Goal: Transaction & Acquisition: Purchase product/service

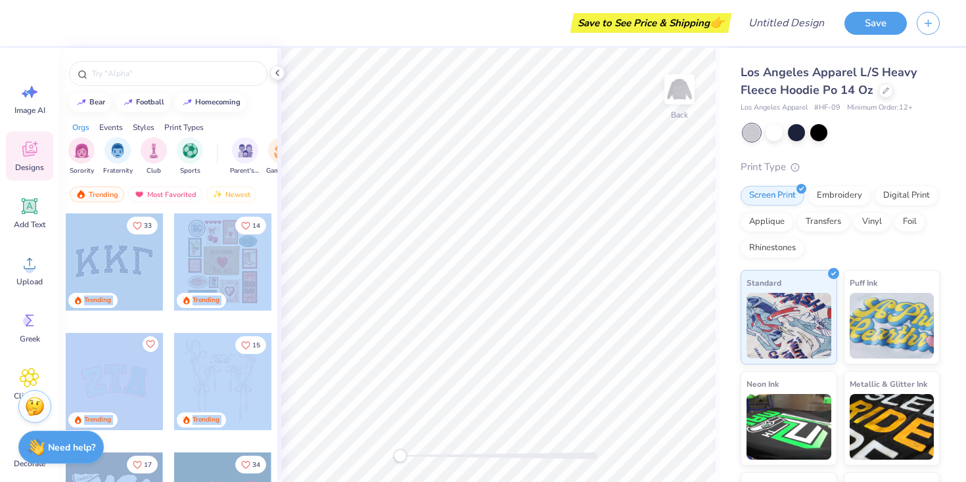
click at [486, 229] on div "Save to See Price & Shipping 👉 Design Title Save Image AI Designs Add Text Uplo…" at bounding box center [483, 241] width 966 height 482
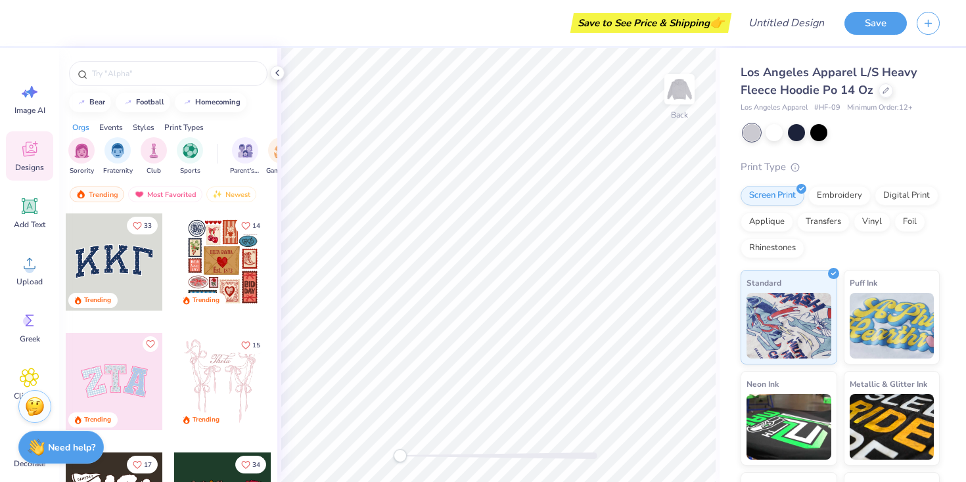
click at [114, 257] on div at bounding box center [114, 262] width 97 height 97
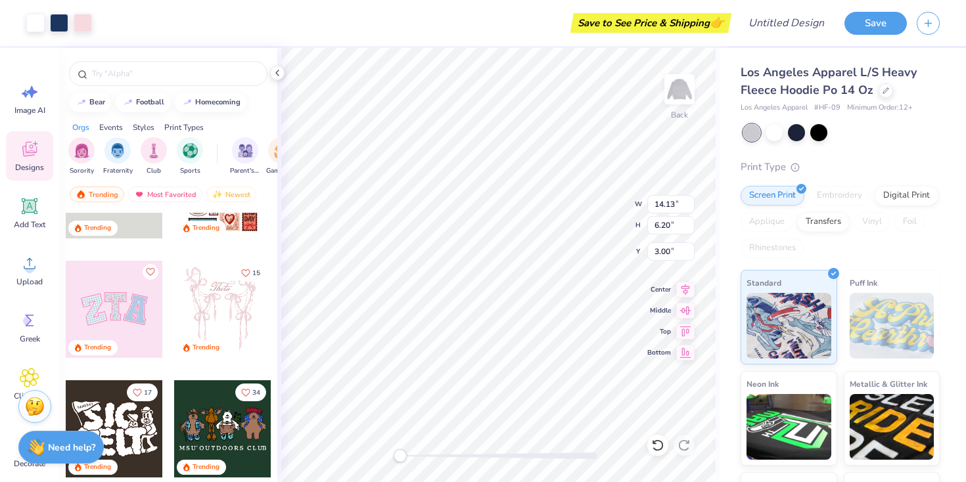
scroll to position [78, 0]
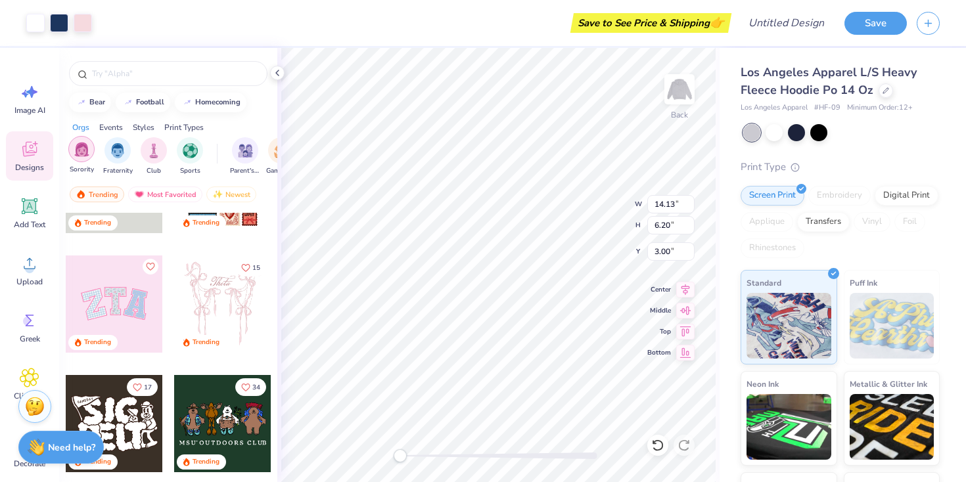
click at [85, 155] on img "filter for Sorority" at bounding box center [81, 149] width 15 height 15
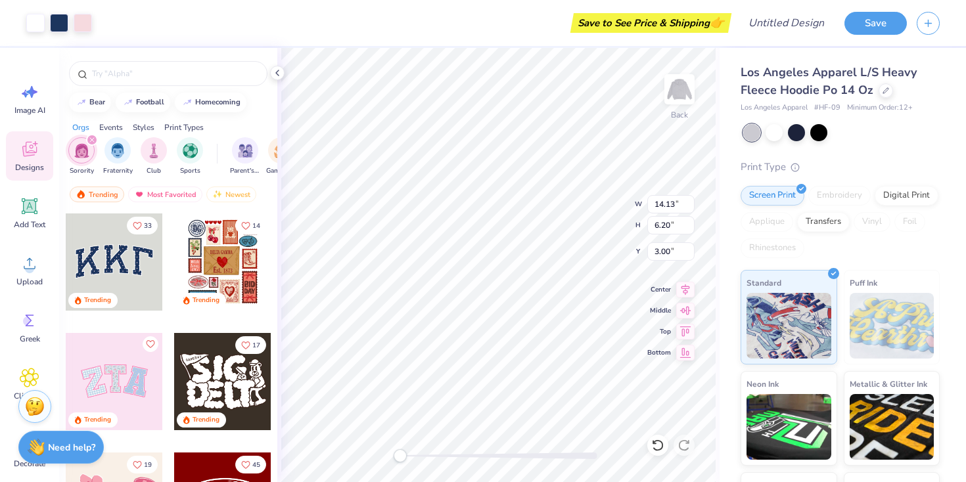
scroll to position [29, 0]
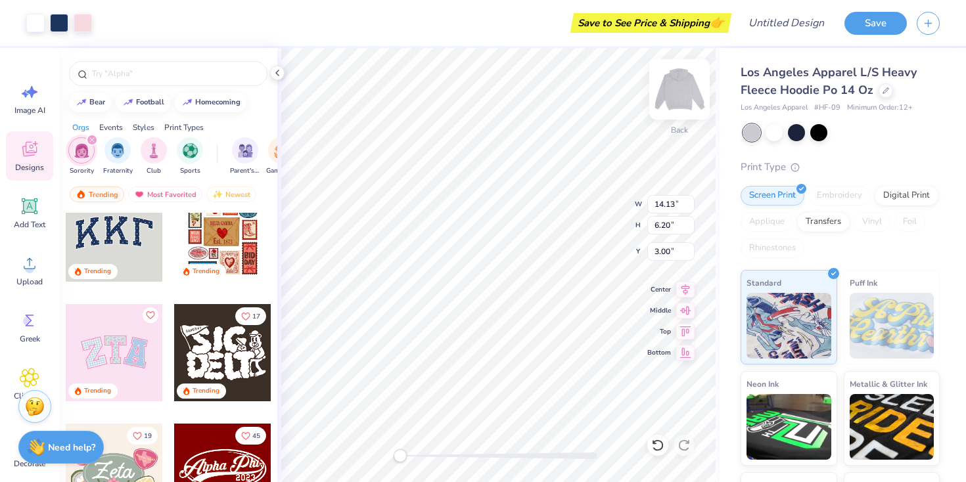
click at [683, 76] on img at bounding box center [679, 89] width 53 height 53
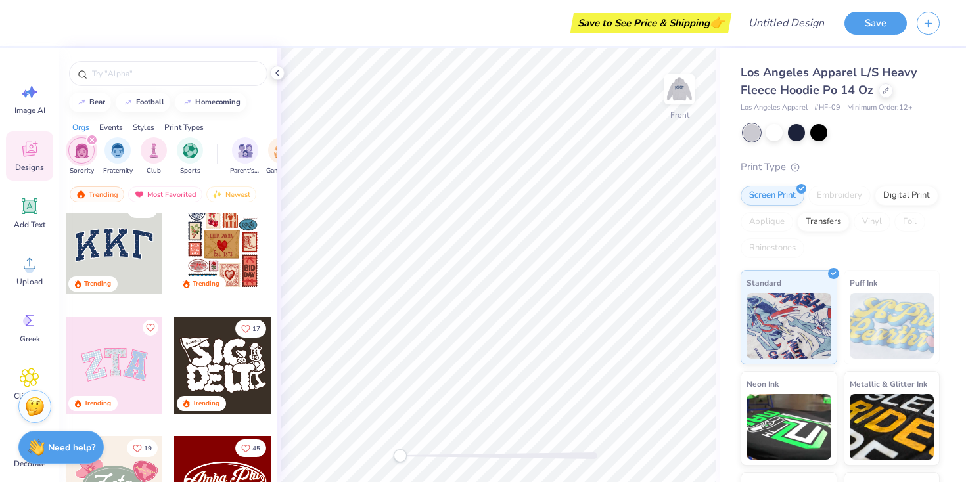
scroll to position [0, 0]
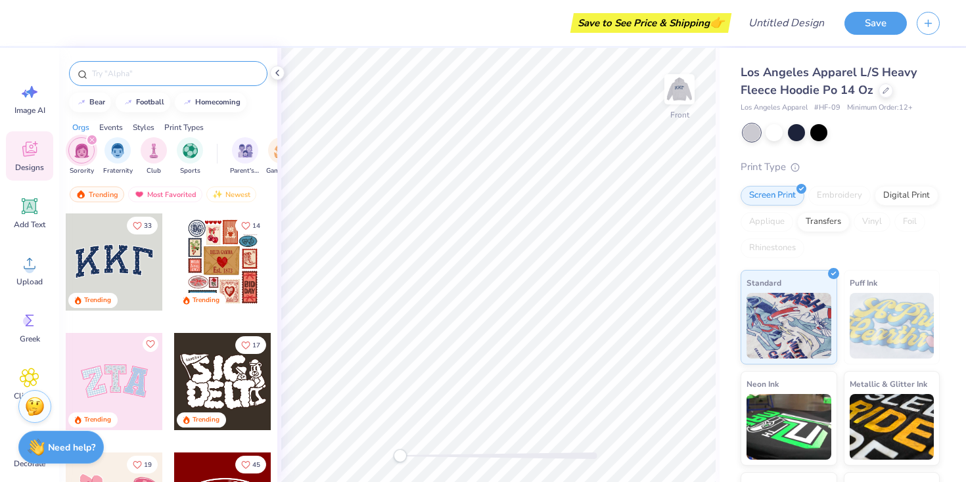
click at [132, 74] on input "text" at bounding box center [175, 73] width 168 height 13
type input "kappa kappa gamma"
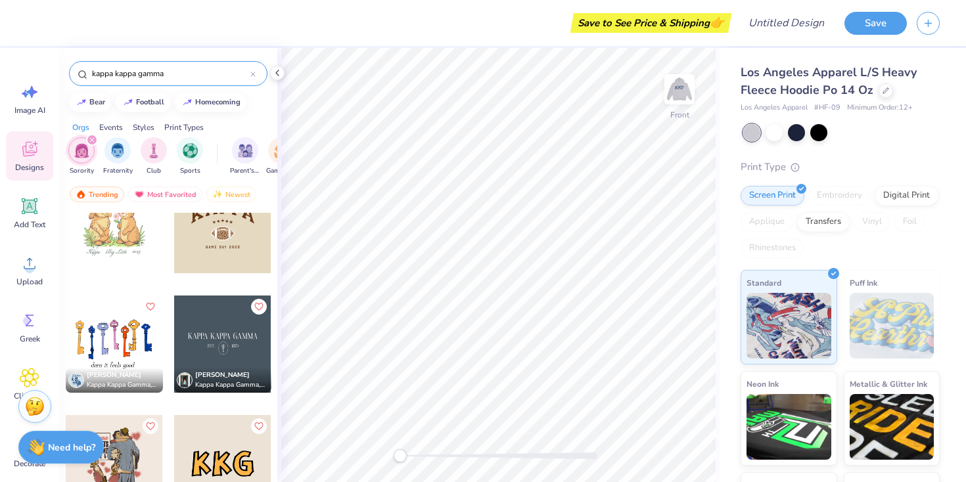
scroll to position [1041, 0]
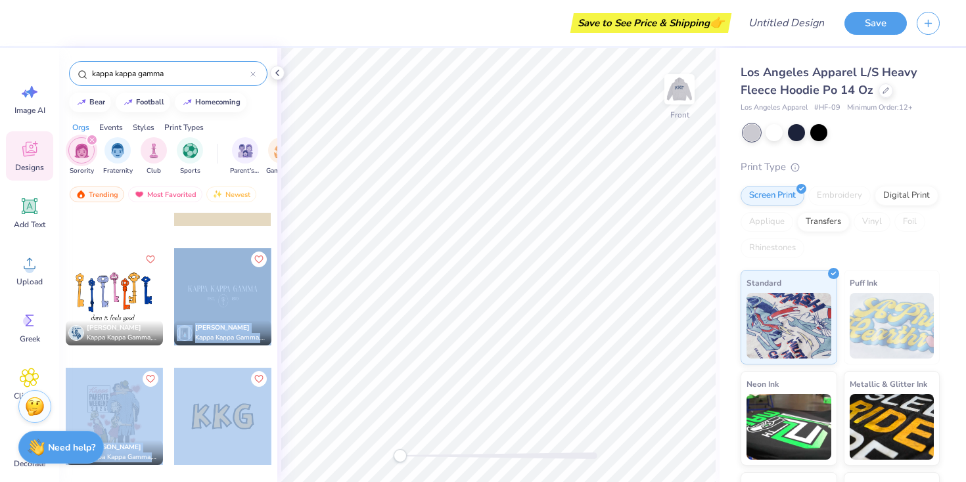
click at [466, 244] on div "Save to See Price & Shipping 👉 Design Title Save Image AI Designs Add Text Uplo…" at bounding box center [483, 241] width 966 height 482
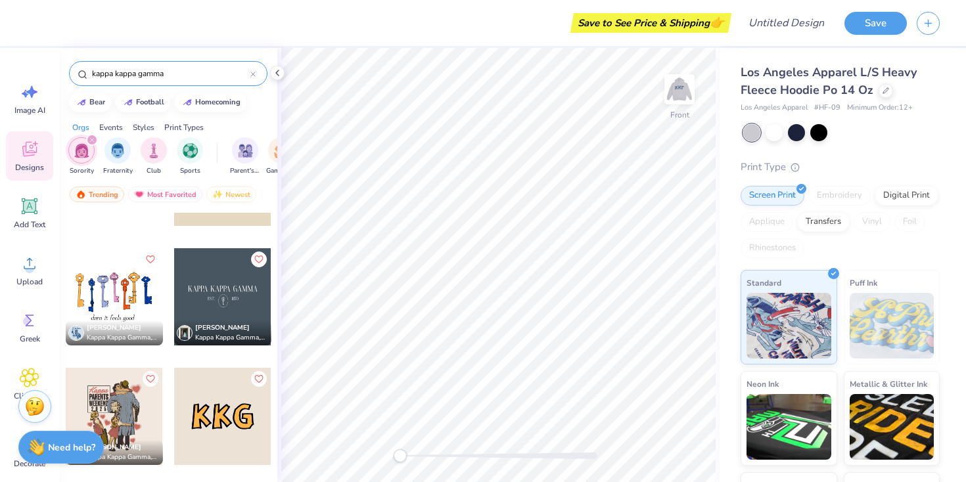
click at [273, 288] on div "[PERSON_NAME] Kappa Kappa Gamma, [GEOGRAPHIC_DATA][US_STATE] at Austin 5 Dharma…" at bounding box center [168, 372] width 218 height 318
click at [249, 288] on div at bounding box center [222, 296] width 97 height 97
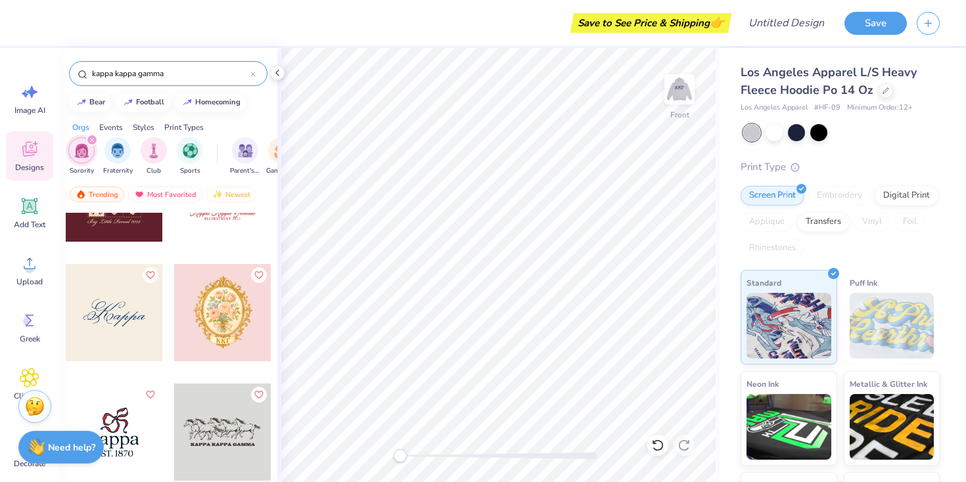
scroll to position [1893, 0]
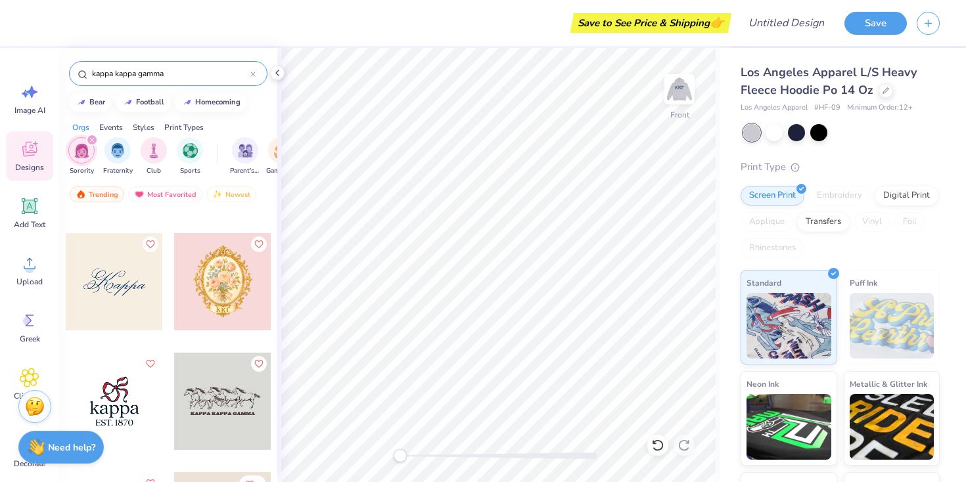
click at [217, 391] on div at bounding box center [222, 401] width 97 height 97
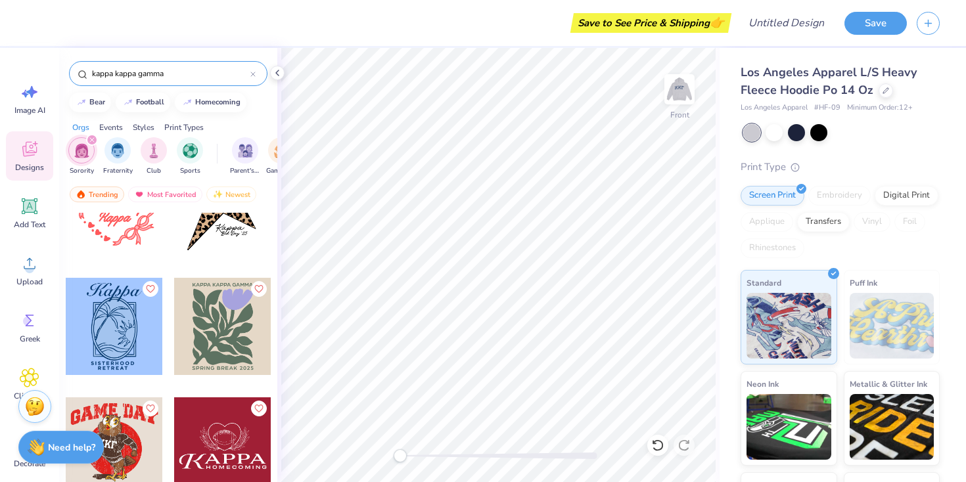
scroll to position [4251, 0]
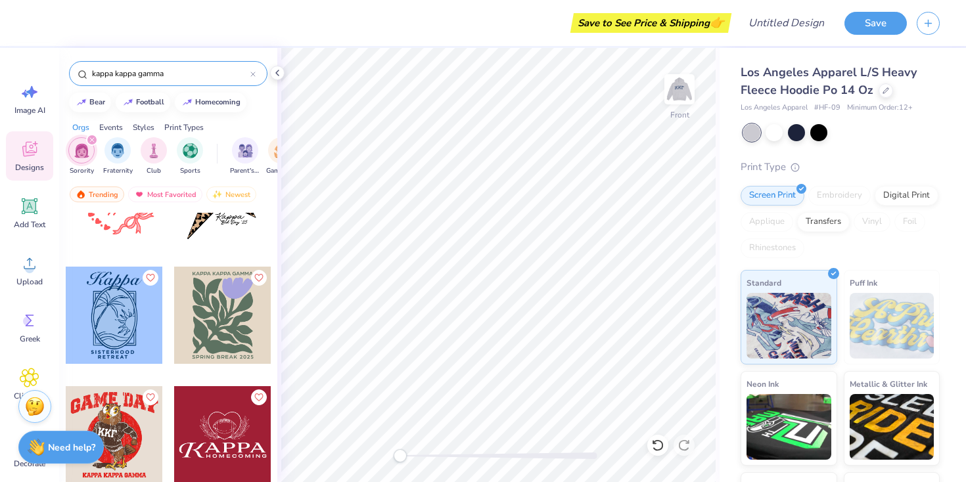
click at [127, 332] on div at bounding box center [114, 315] width 97 height 97
type input "6.53"
type input "10.35"
type input "9.60"
type input "8.48"
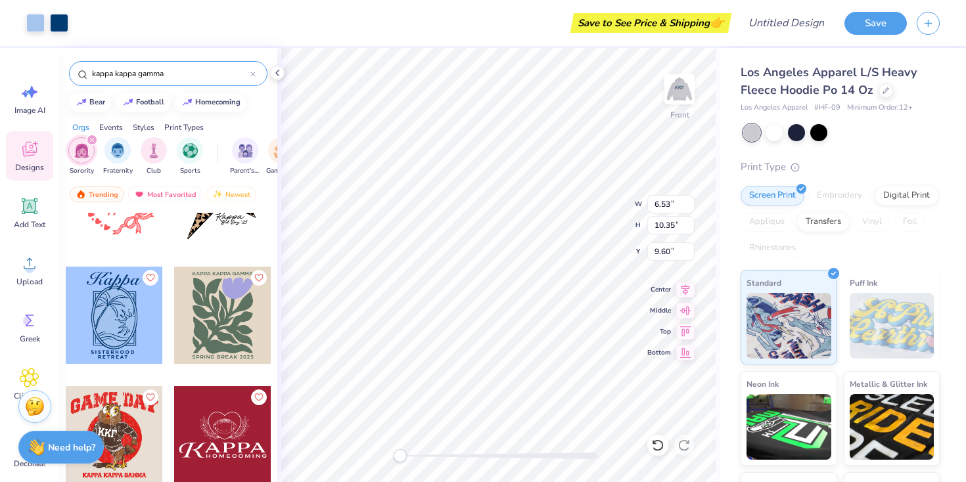
type input "13.44"
type input "9.32"
type input "14.77"
type input "7.39"
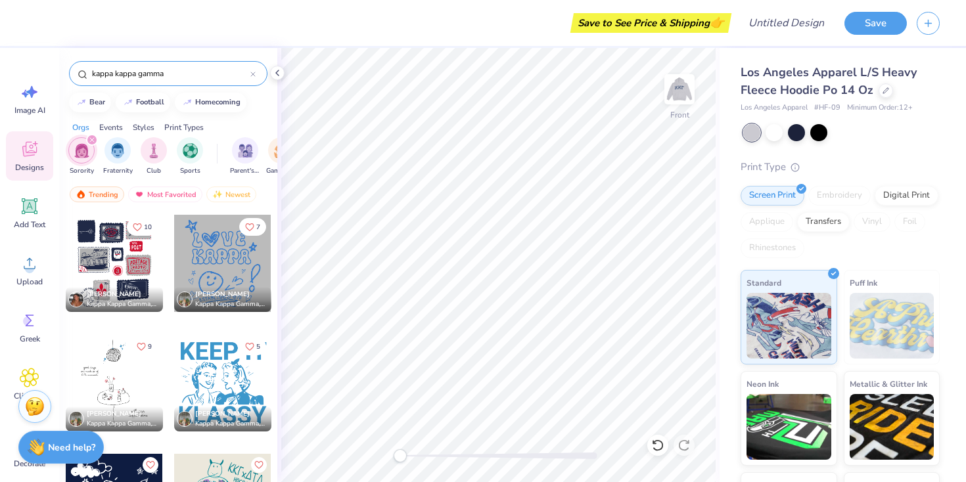
scroll to position [6392, 0]
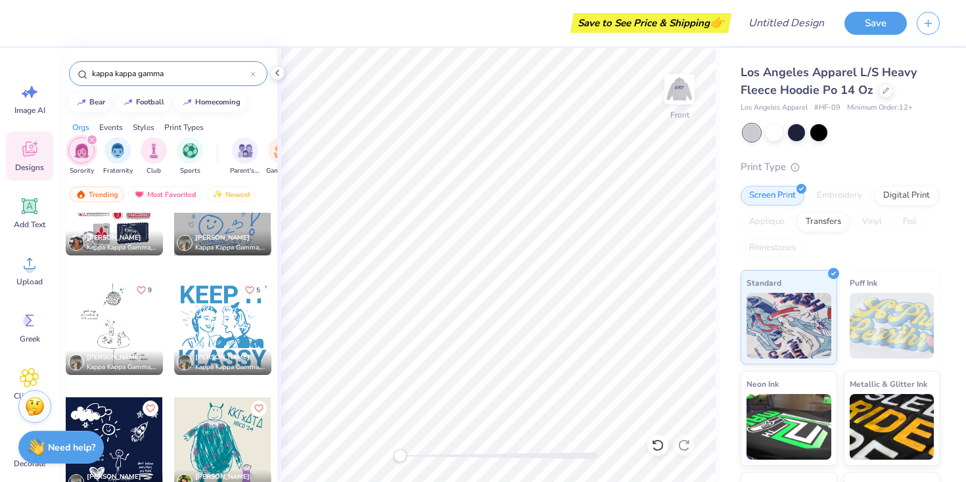
click at [188, 331] on div at bounding box center [222, 326] width 97 height 97
click at [683, 97] on img at bounding box center [679, 89] width 53 height 53
type input "14.72"
type input "13.76"
type input "3.20"
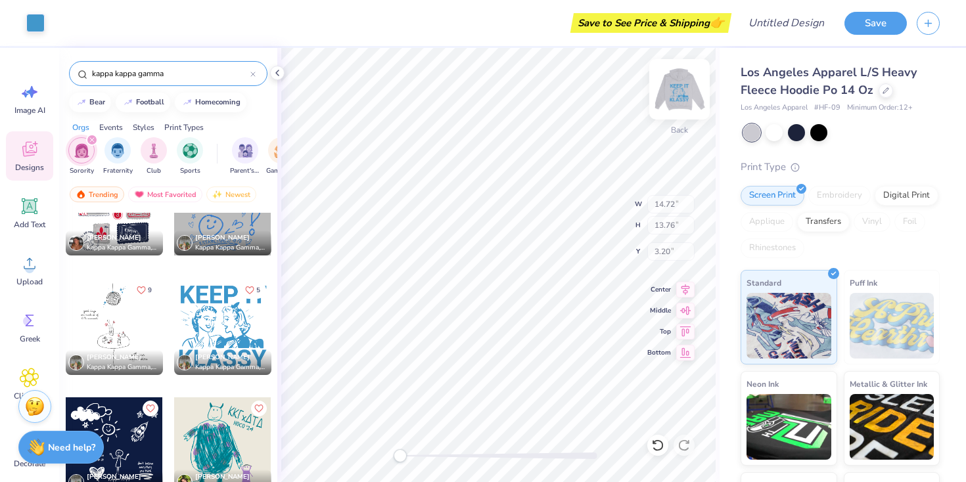
click at [684, 89] on img at bounding box center [679, 89] width 53 height 53
type input "15.00"
type input "14.01"
type input "8.62"
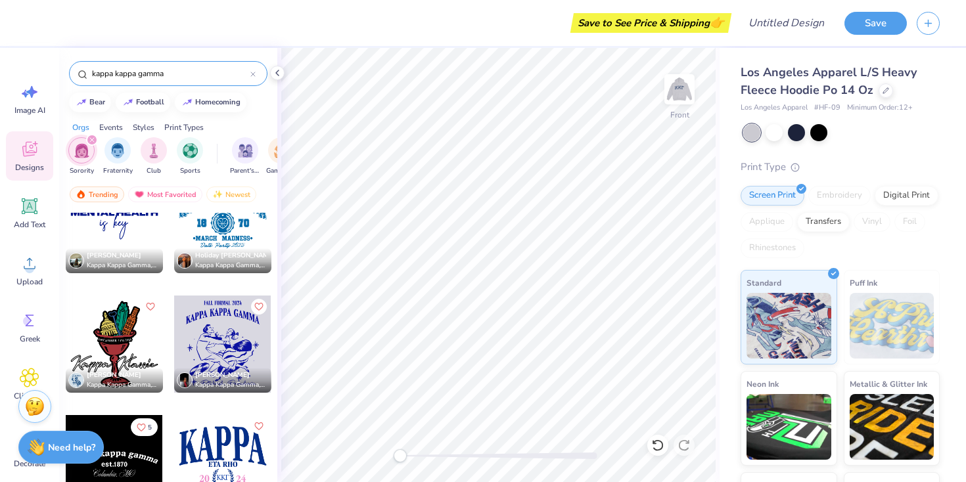
scroll to position [8888, 0]
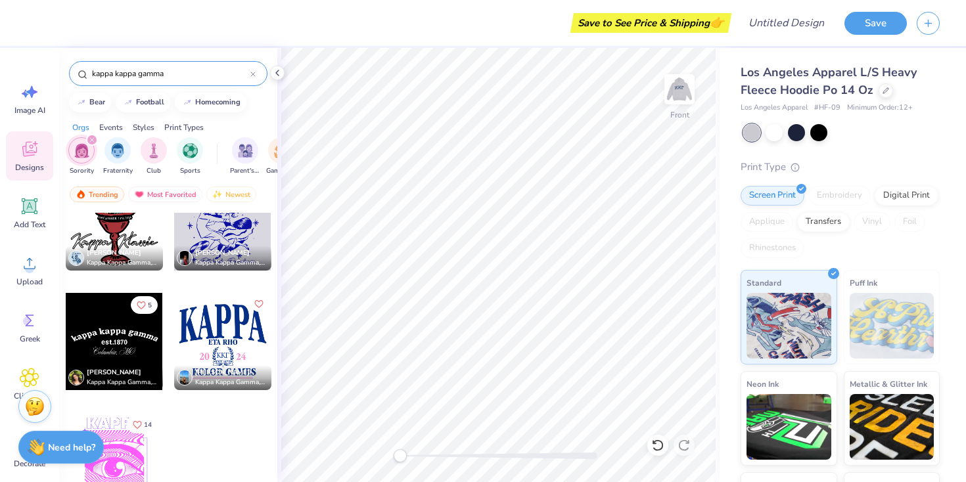
click at [145, 363] on div at bounding box center [114, 341] width 97 height 97
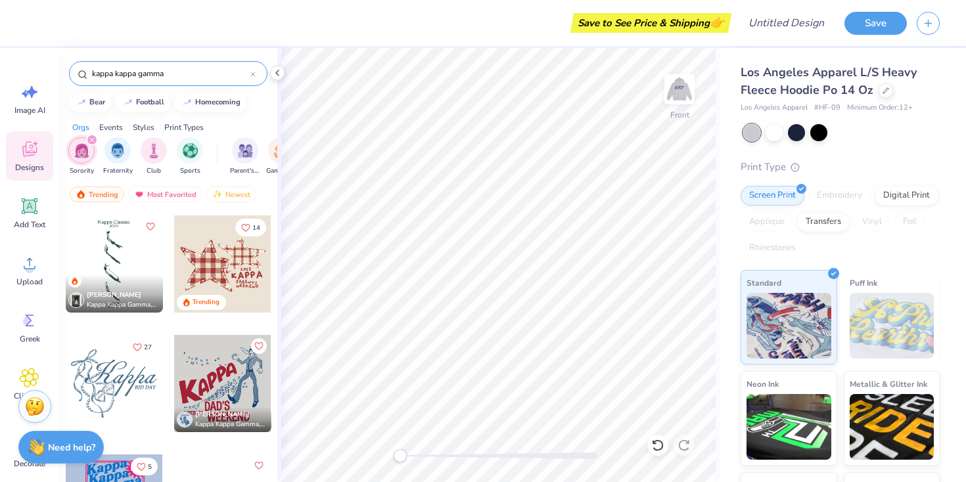
scroll to position [238, 0]
click at [152, 259] on div at bounding box center [114, 262] width 97 height 97
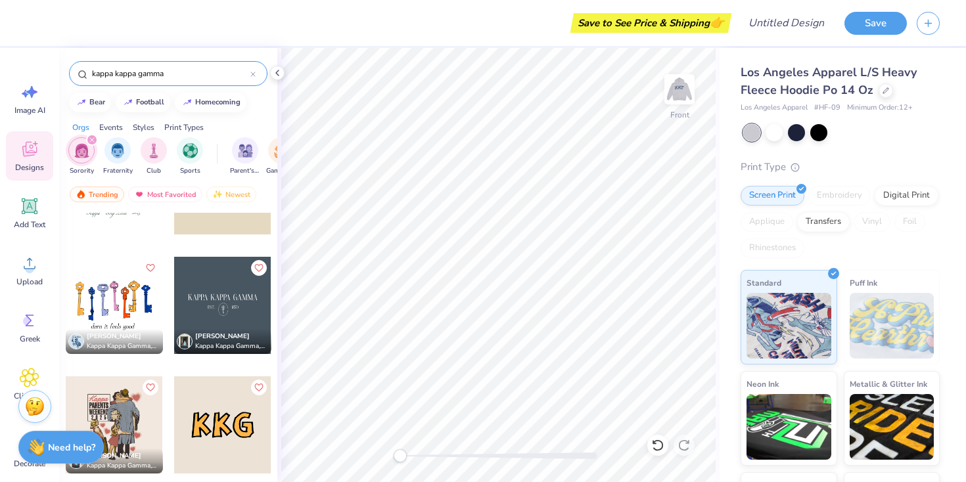
scroll to position [1058, 0]
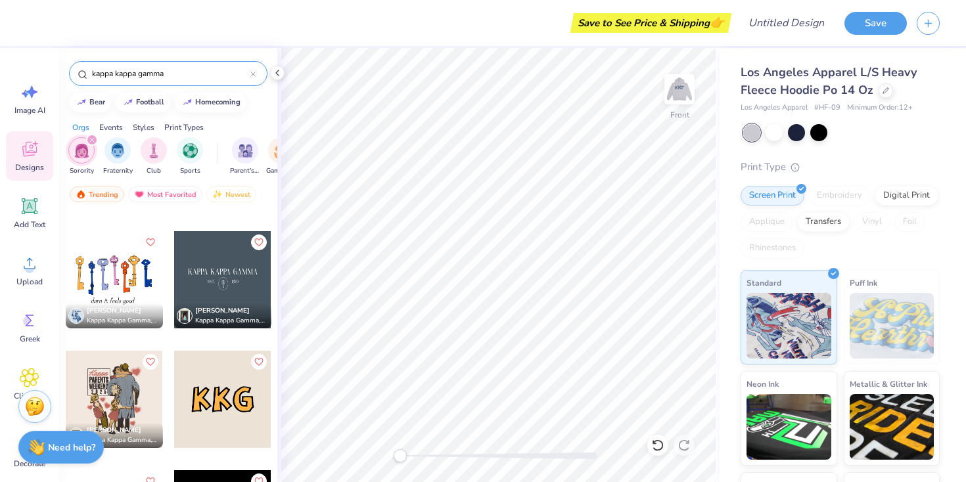
click at [133, 286] on div at bounding box center [114, 279] width 97 height 97
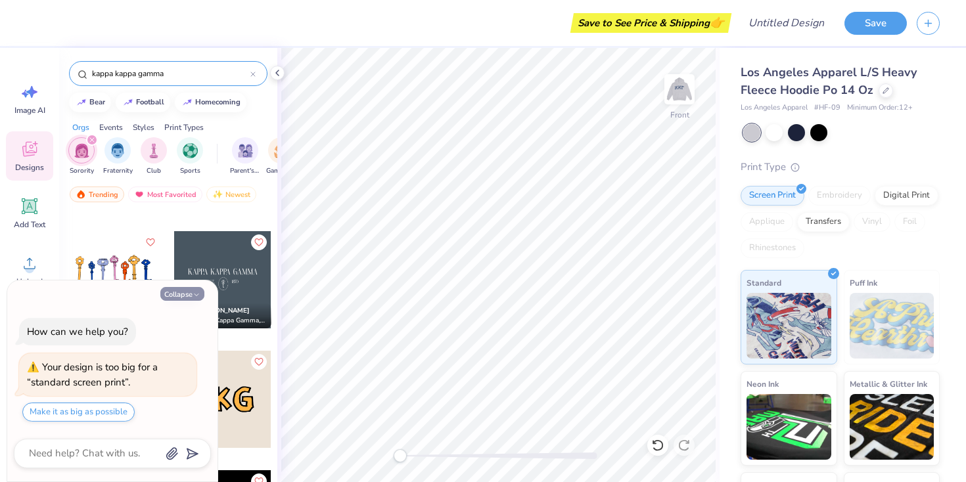
click at [190, 291] on button "Collapse" at bounding box center [182, 294] width 44 height 14
type textarea "x"
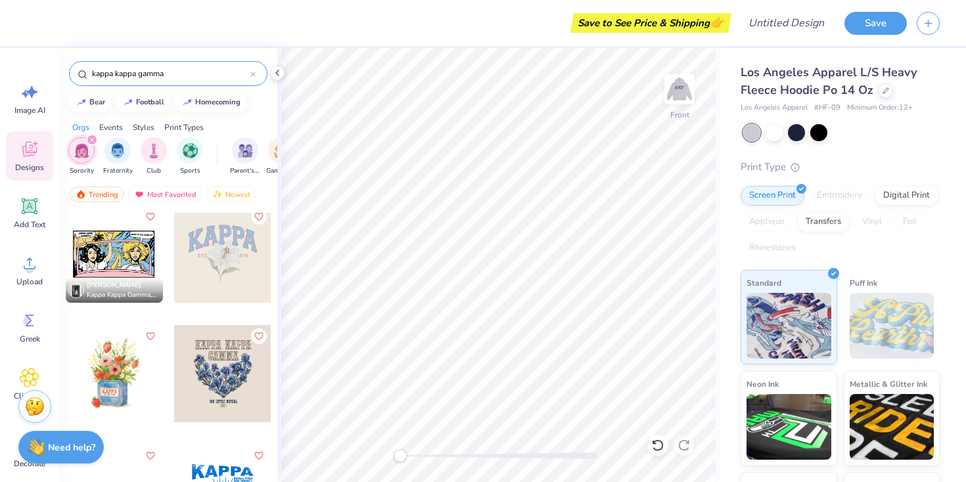
scroll to position [1447, 0]
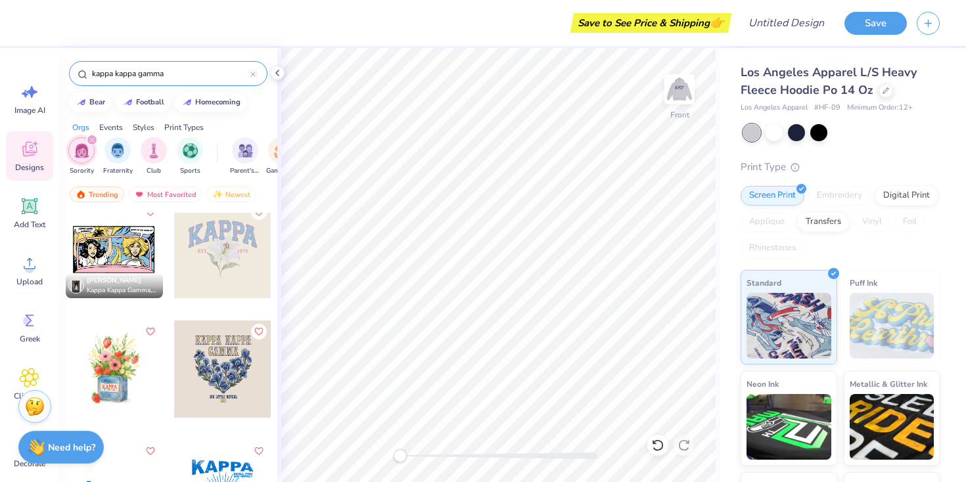
click at [137, 257] on div at bounding box center [114, 249] width 97 height 97
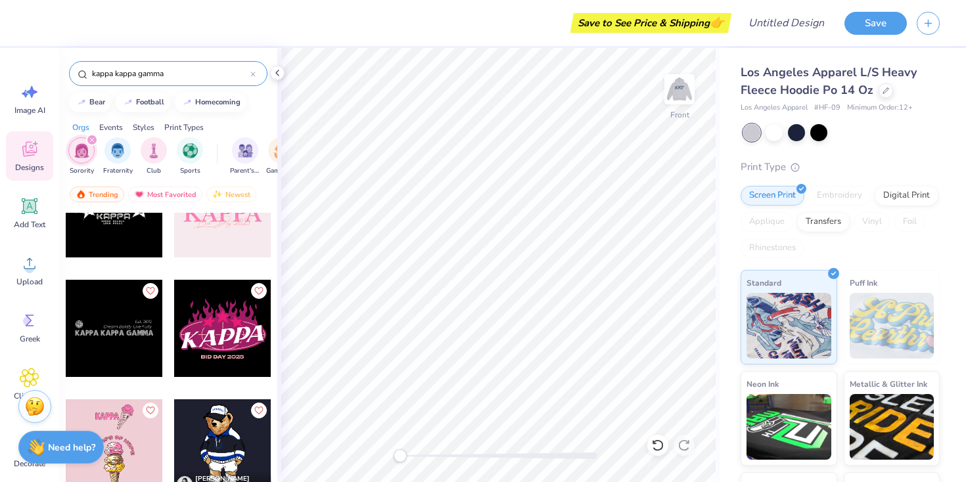
scroll to position [3173, 0]
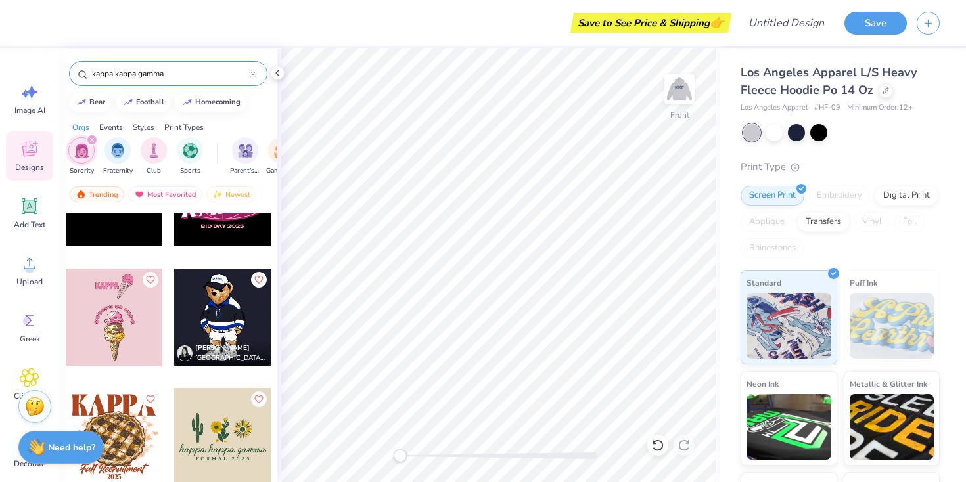
click at [221, 316] on div at bounding box center [222, 317] width 97 height 97
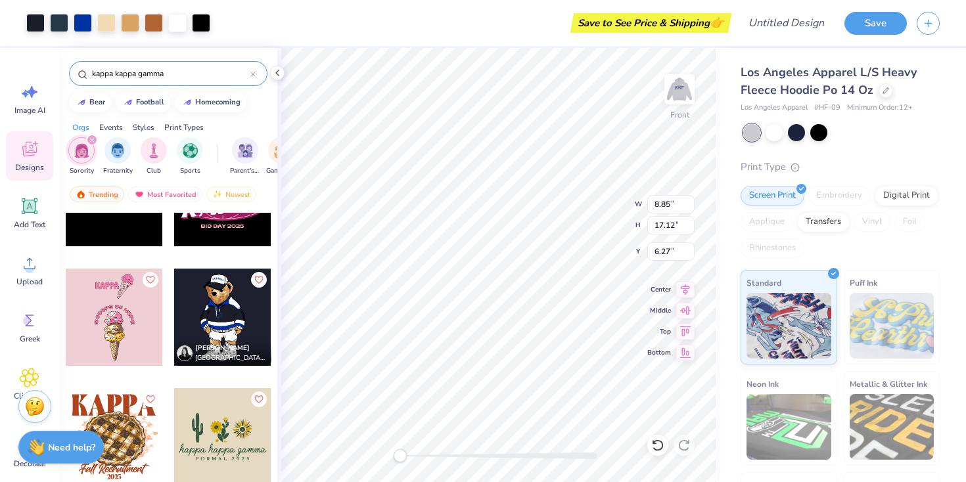
type input "8.85"
type input "17.12"
type input "6.27"
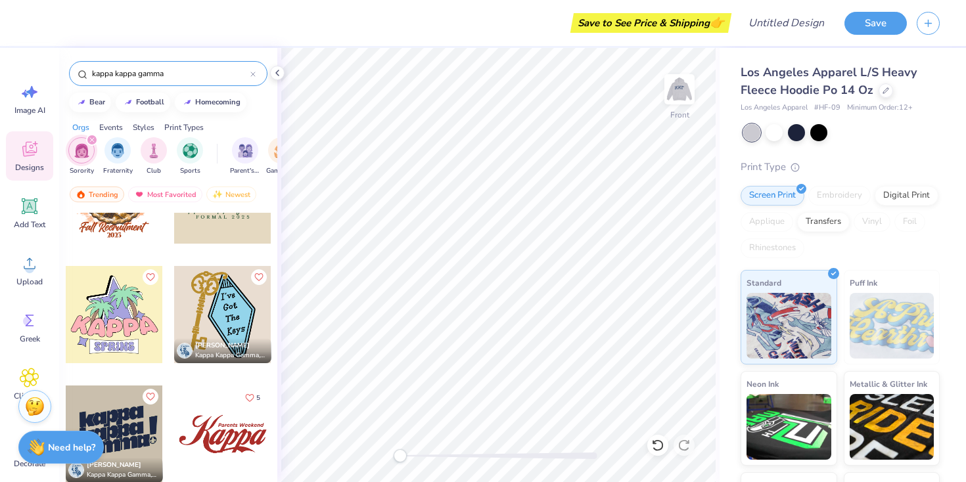
scroll to position [3418, 0]
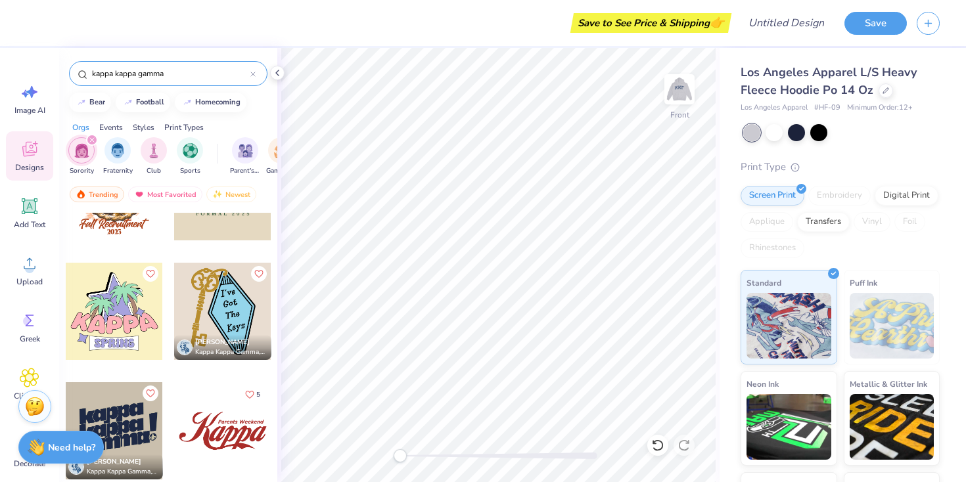
click at [204, 321] on div at bounding box center [222, 311] width 97 height 97
type input "7.28"
type input "9.73"
type input "11.39"
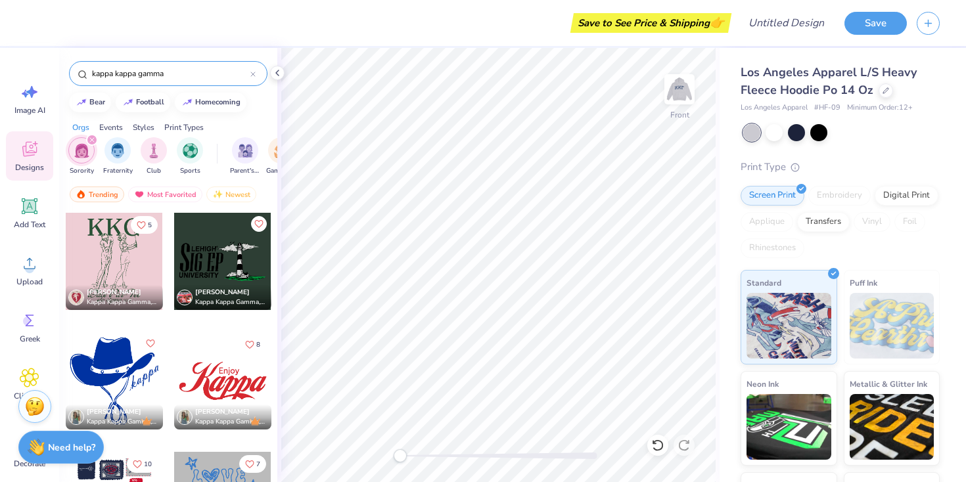
scroll to position [6109, 0]
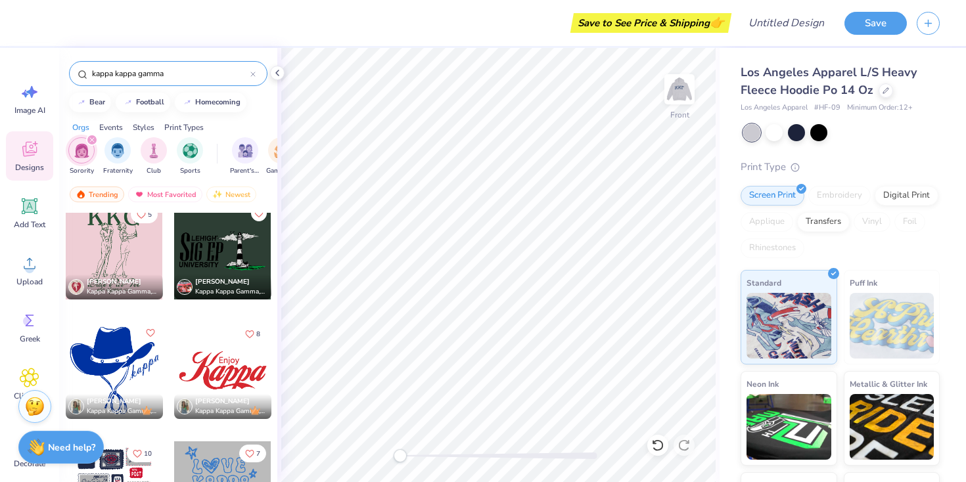
click at [127, 365] on div at bounding box center [114, 370] width 97 height 97
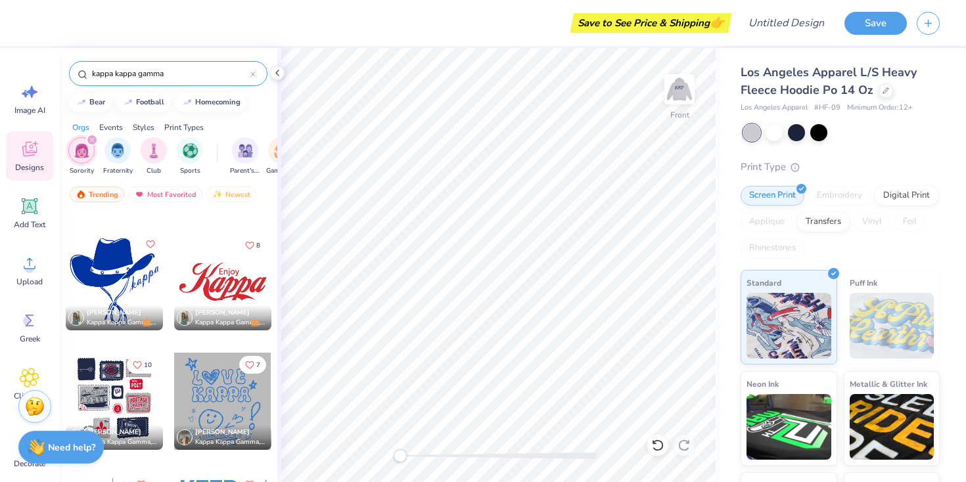
scroll to position [6210, 0]
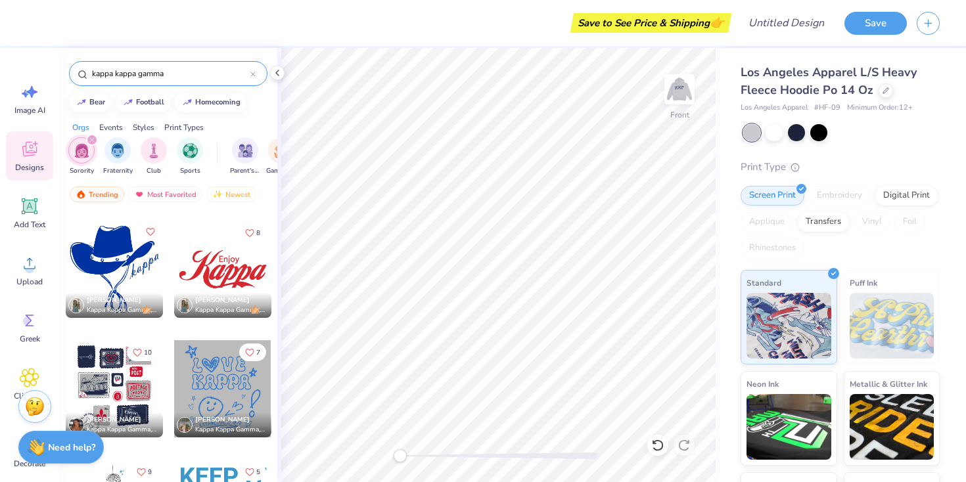
click at [124, 388] on div at bounding box center [114, 388] width 97 height 97
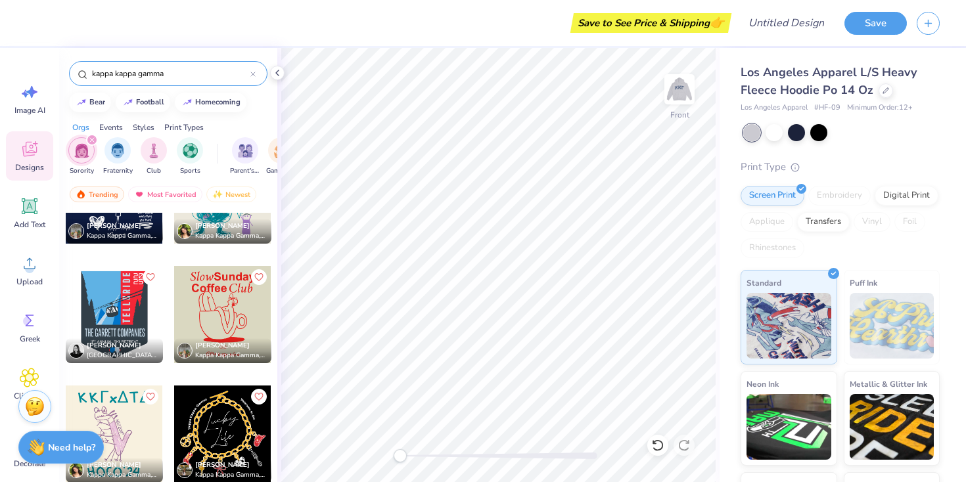
scroll to position [6745, 0]
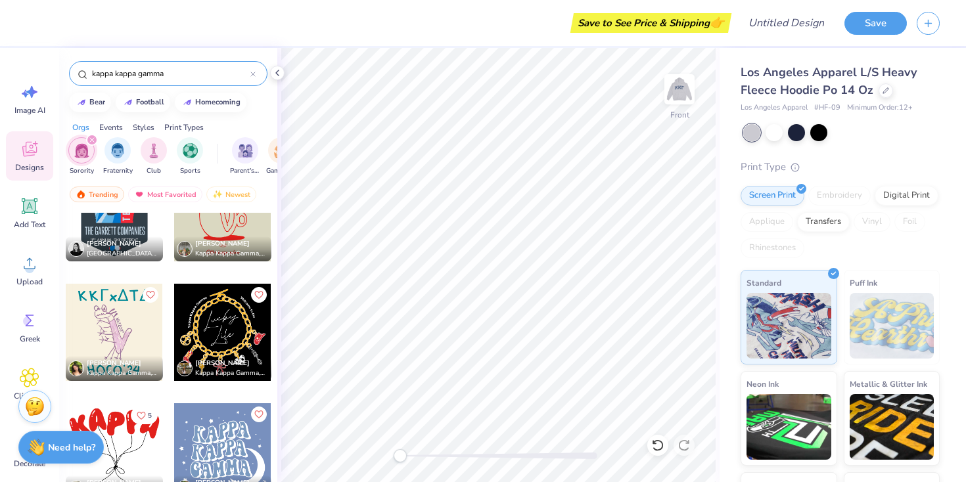
click at [202, 340] on div at bounding box center [222, 332] width 97 height 97
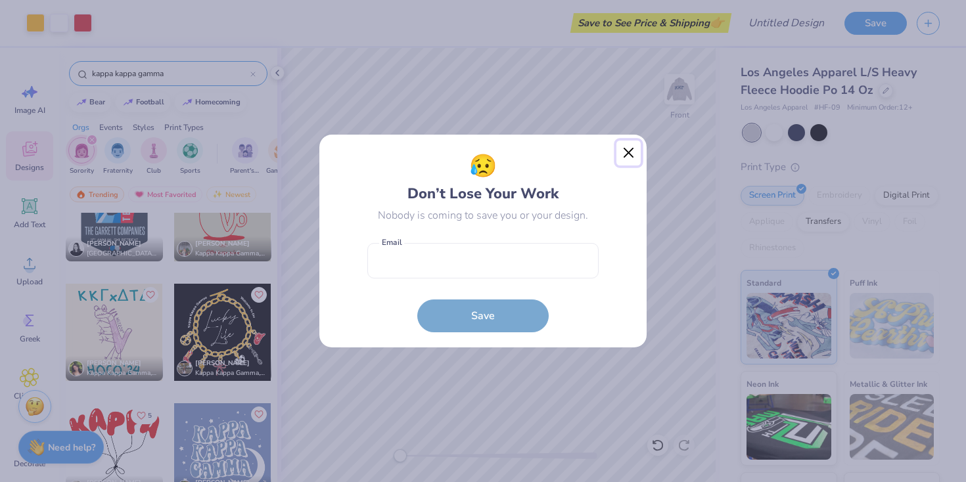
click at [625, 154] on button "Close" at bounding box center [628, 153] width 25 height 25
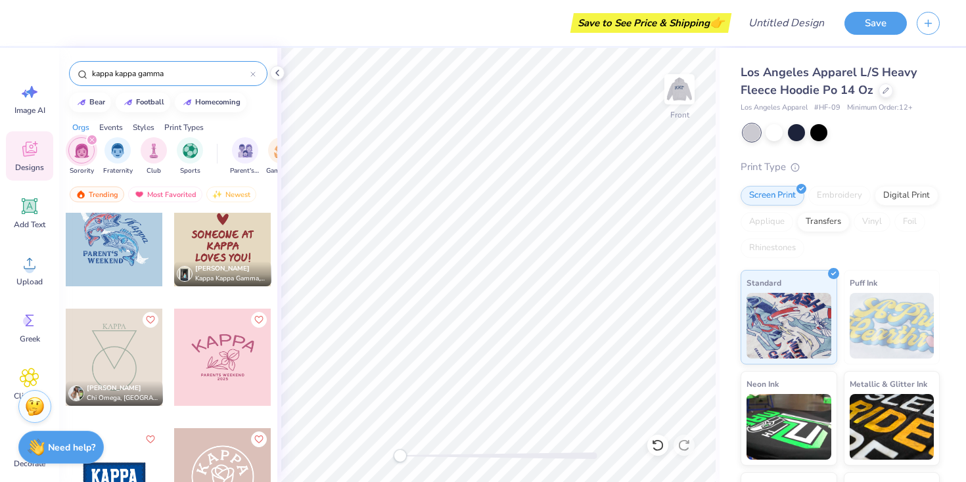
scroll to position [7320, 0]
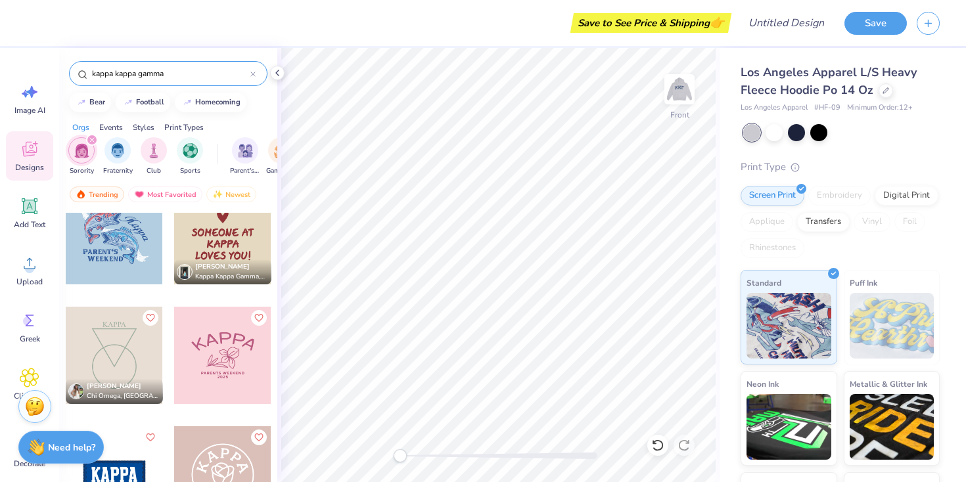
click at [240, 244] on div at bounding box center [222, 235] width 97 height 97
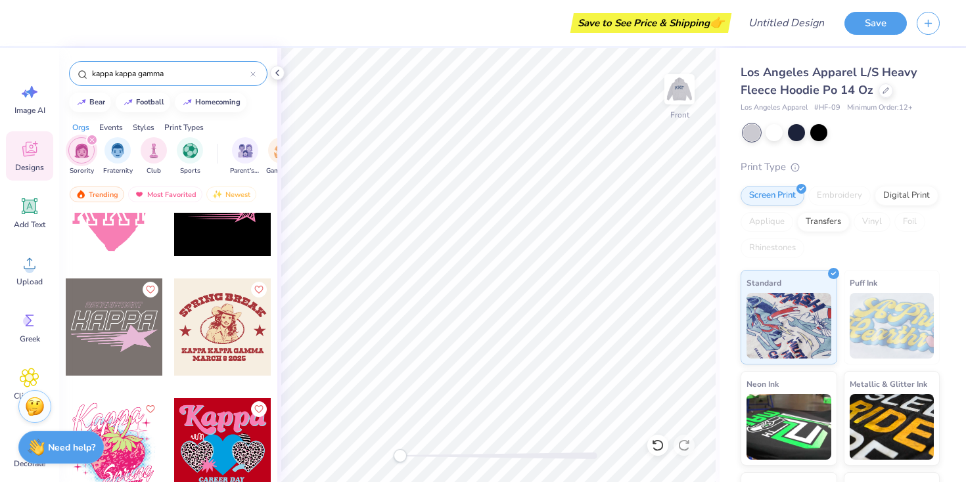
scroll to position [8078, 0]
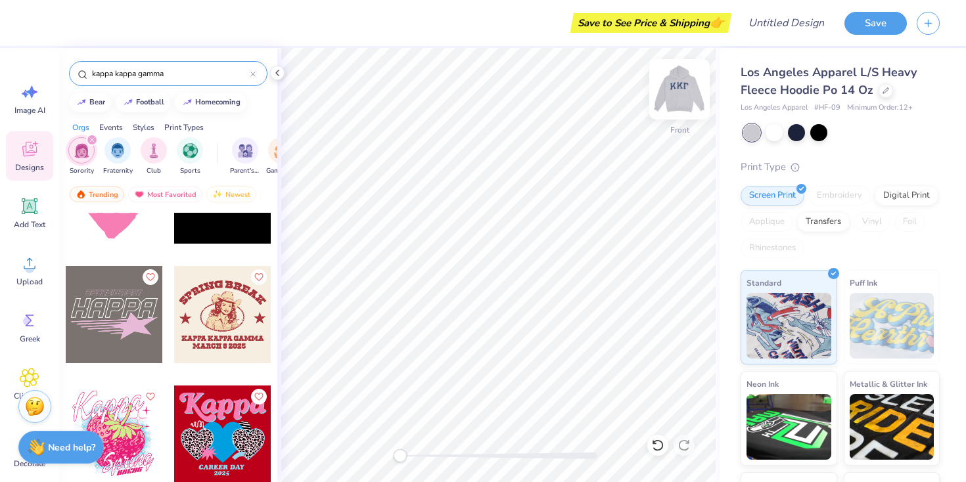
click at [679, 83] on img at bounding box center [679, 89] width 53 height 53
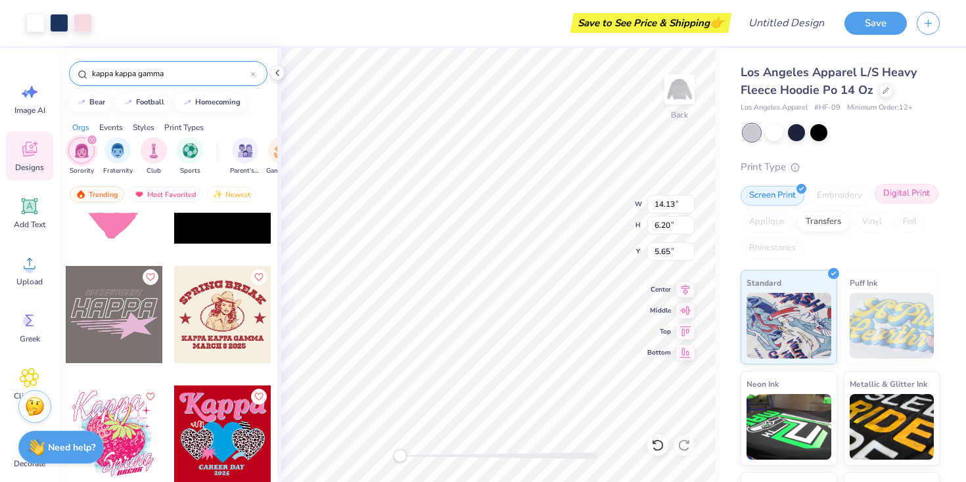
click at [896, 191] on div "Digital Print" at bounding box center [906, 194] width 64 height 20
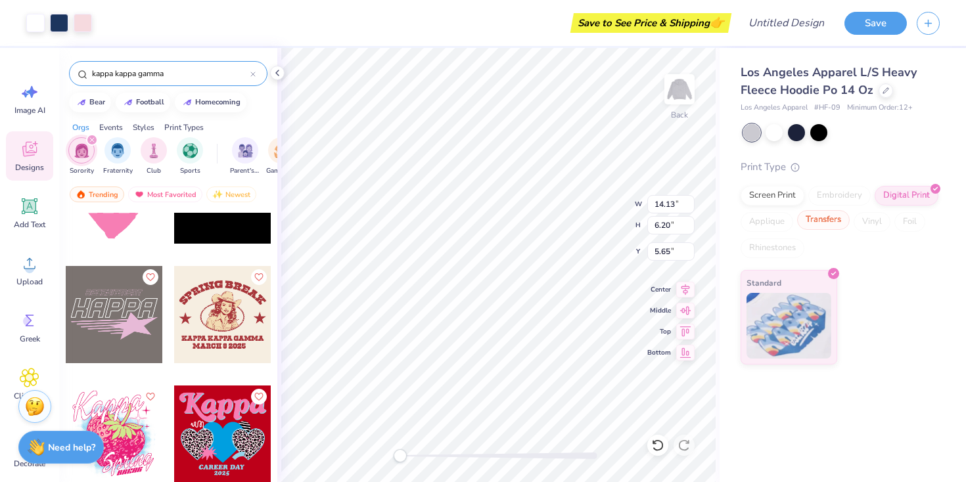
click at [832, 218] on div "Transfers" at bounding box center [823, 220] width 53 height 20
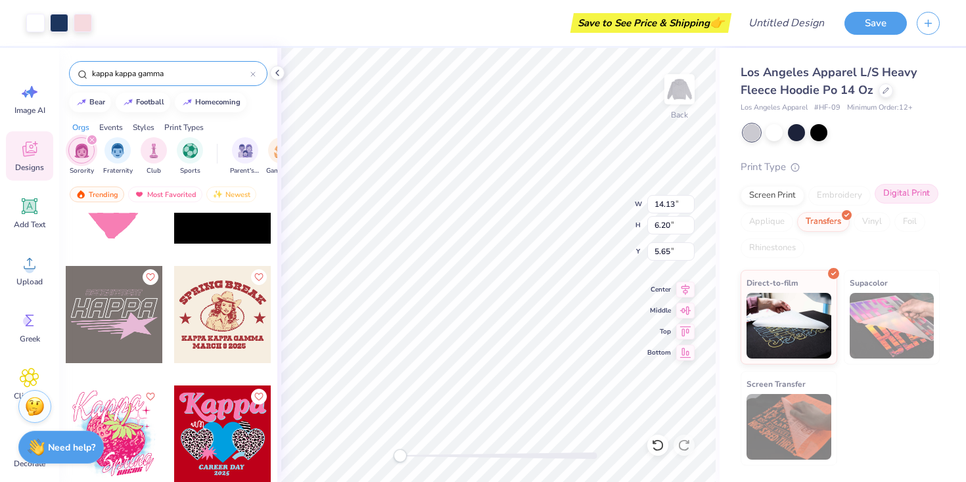
click at [908, 200] on div "Digital Print" at bounding box center [906, 194] width 64 height 20
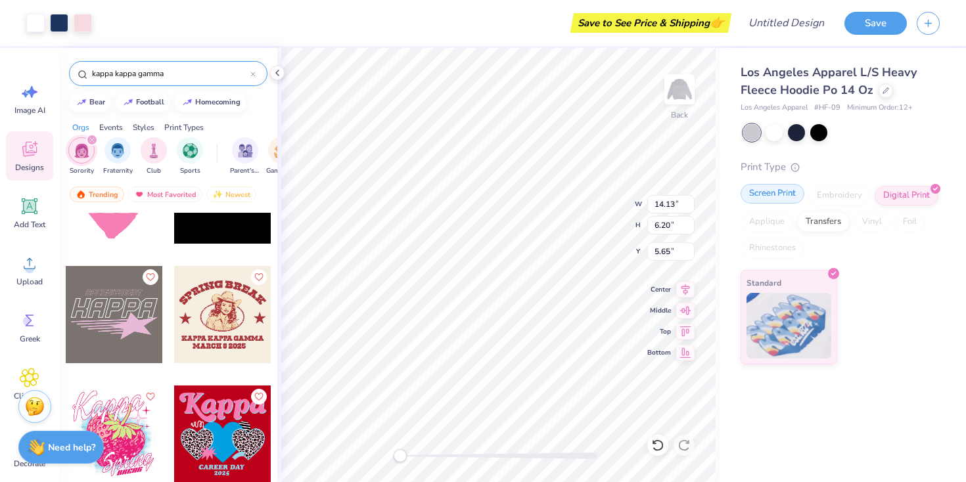
click at [773, 196] on div "Screen Print" at bounding box center [772, 194] width 64 height 20
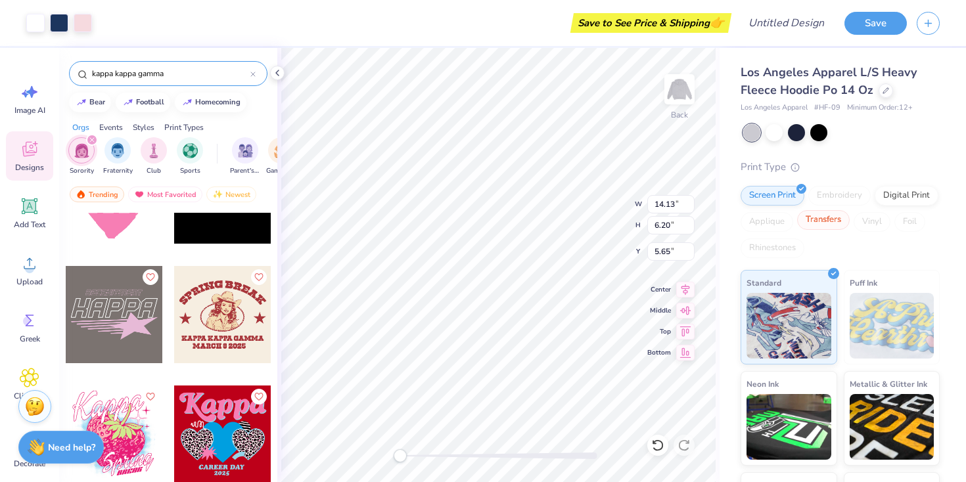
click at [833, 219] on div "Transfers" at bounding box center [823, 220] width 53 height 20
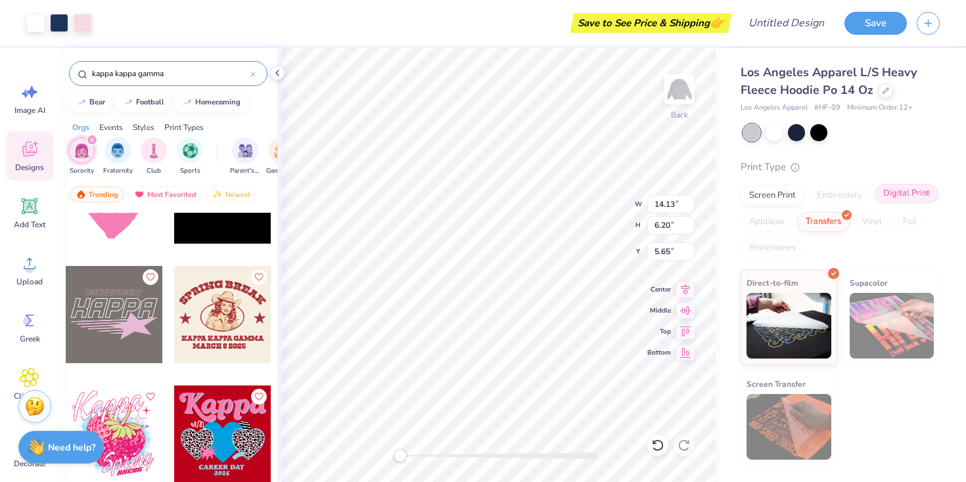
click at [903, 194] on div "Digital Print" at bounding box center [906, 194] width 64 height 20
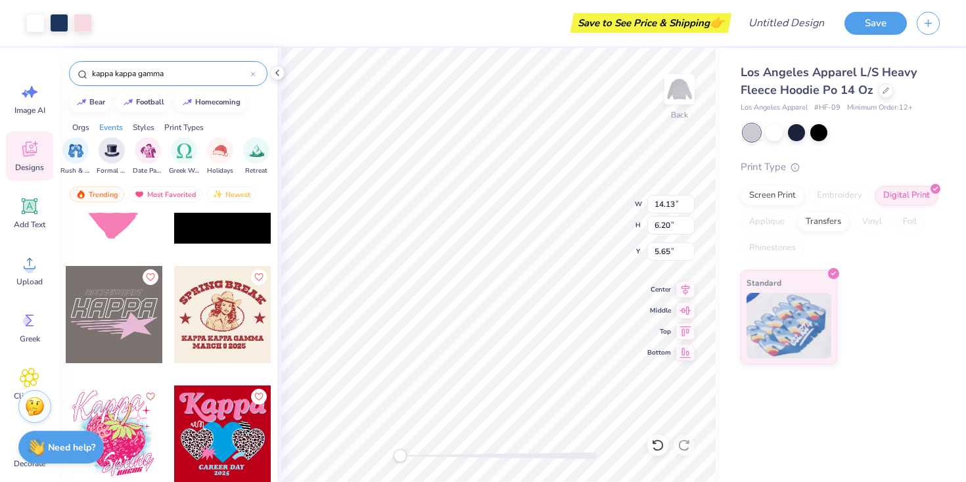
scroll to position [0, 360]
click at [178, 155] on img "filter for Greek Week" at bounding box center [174, 149] width 15 height 15
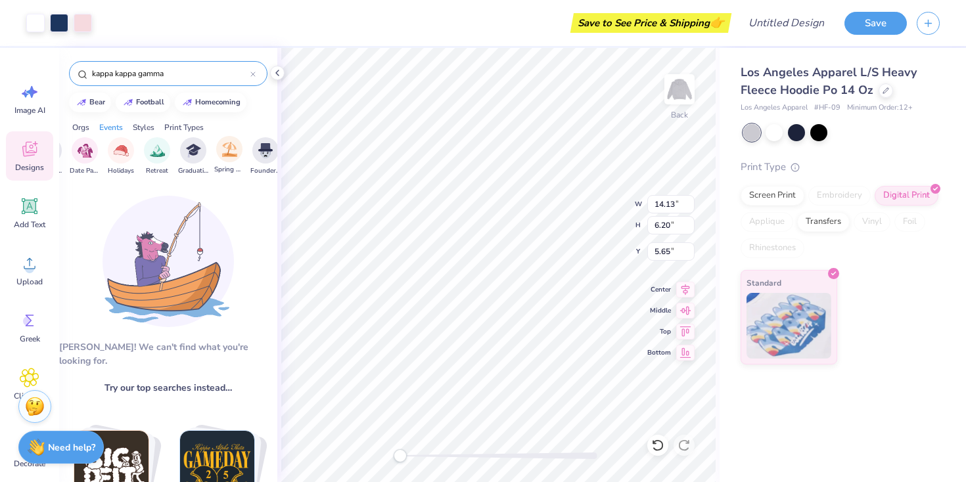
scroll to position [0, 482]
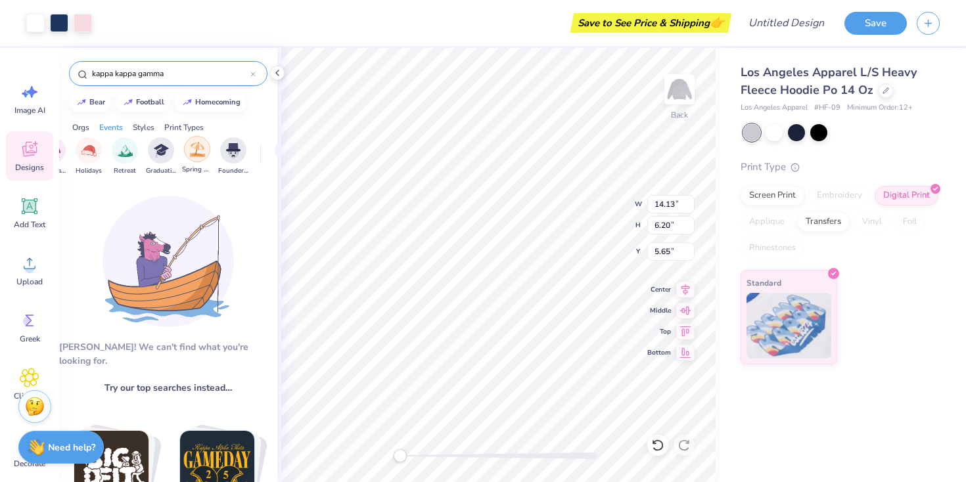
click at [190, 155] on img "filter for Spring Break" at bounding box center [197, 149] width 15 height 15
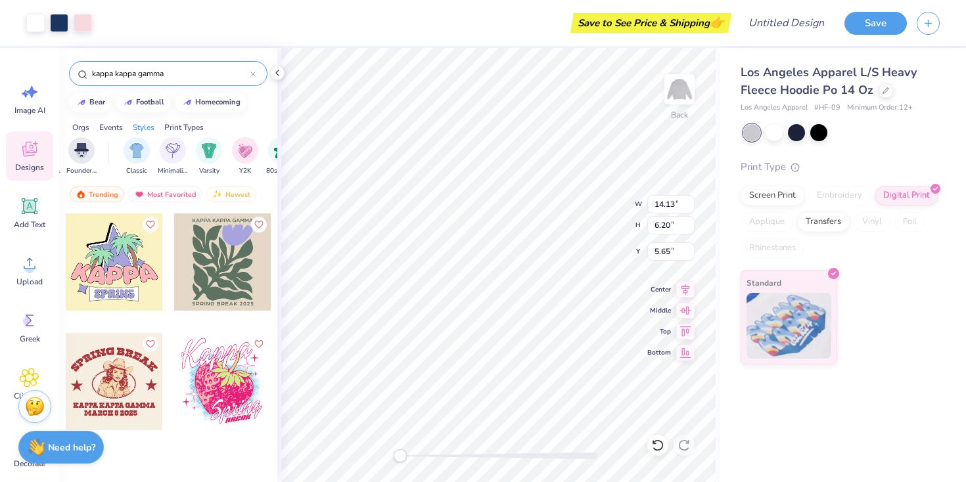
scroll to position [0, 760]
click at [177, 151] on div "filter for Typography" at bounding box center [190, 149] width 26 height 26
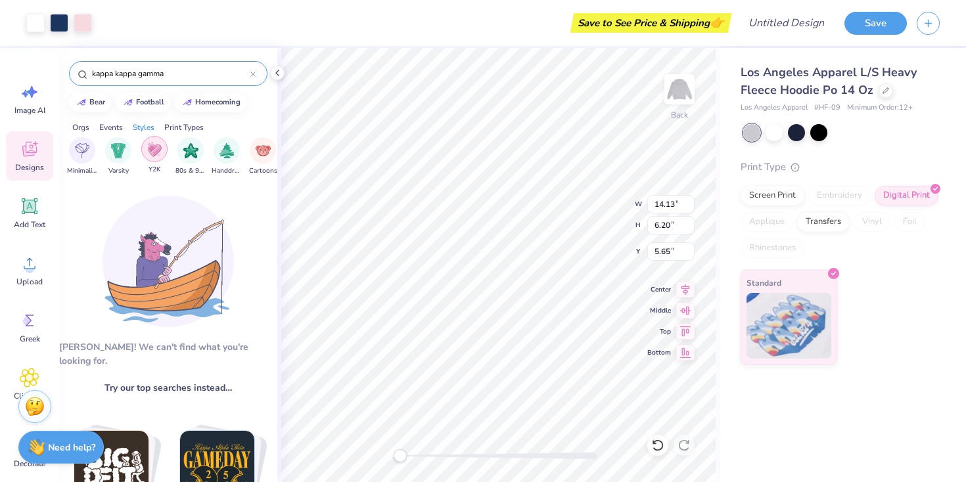
click at [156, 162] on div "filter for Y2K" at bounding box center [154, 149] width 26 height 26
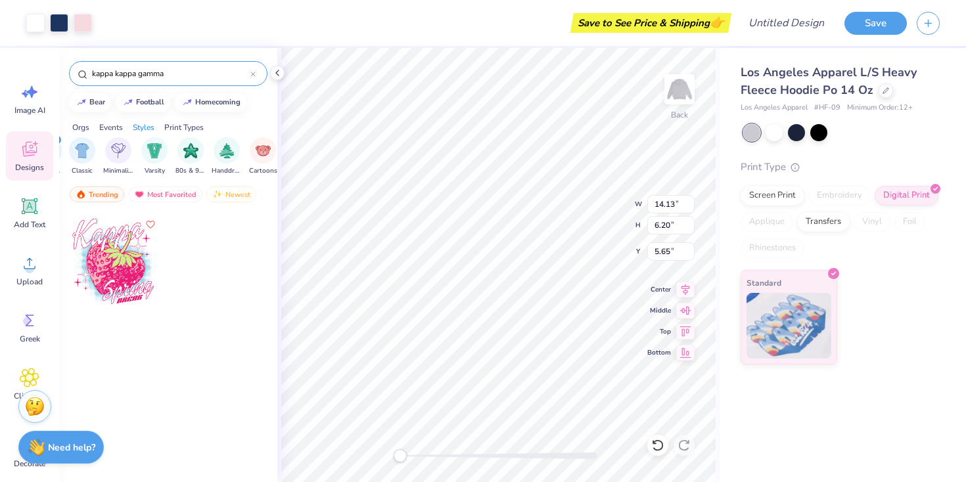
click at [135, 162] on div "Y2K Typography Classic Minimalist Varsity 80s & 90s Handdrawn Cartoons Grunge 6…" at bounding box center [180, 156] width 366 height 39
click at [125, 159] on div "filter for Minimalist" at bounding box center [118, 149] width 26 height 26
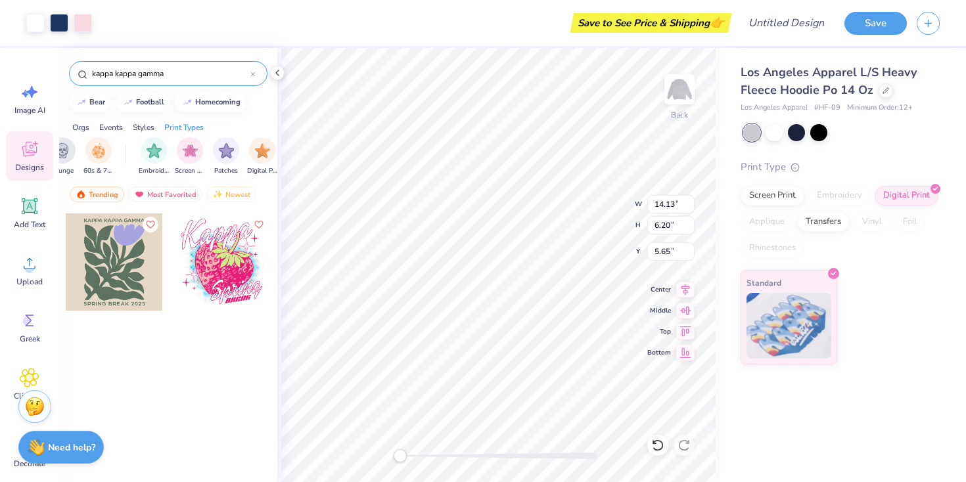
scroll to position [0, 1027]
click at [198, 159] on div "filter for Patches" at bounding box center [196, 149] width 26 height 26
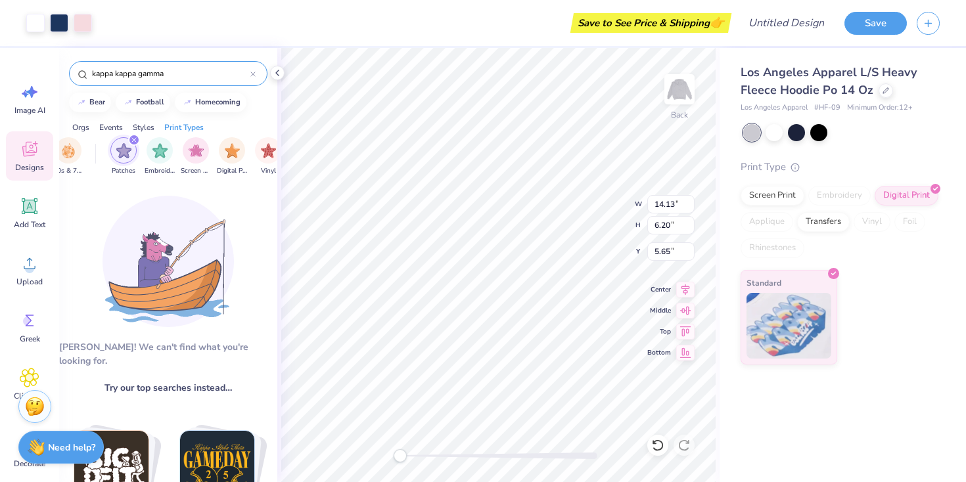
click at [252, 71] on div at bounding box center [252, 74] width 5 height 12
click at [163, 148] on img "filter for Embroidery" at bounding box center [159, 149] width 15 height 15
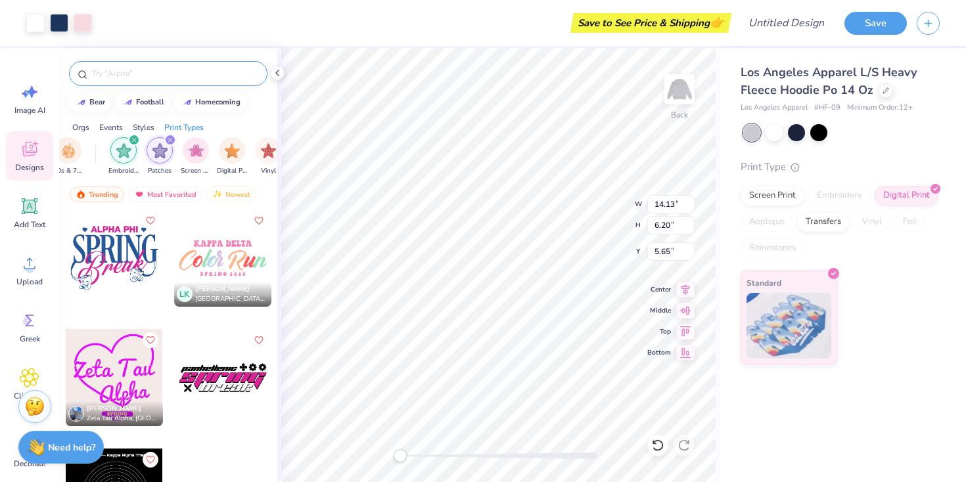
scroll to position [279, 0]
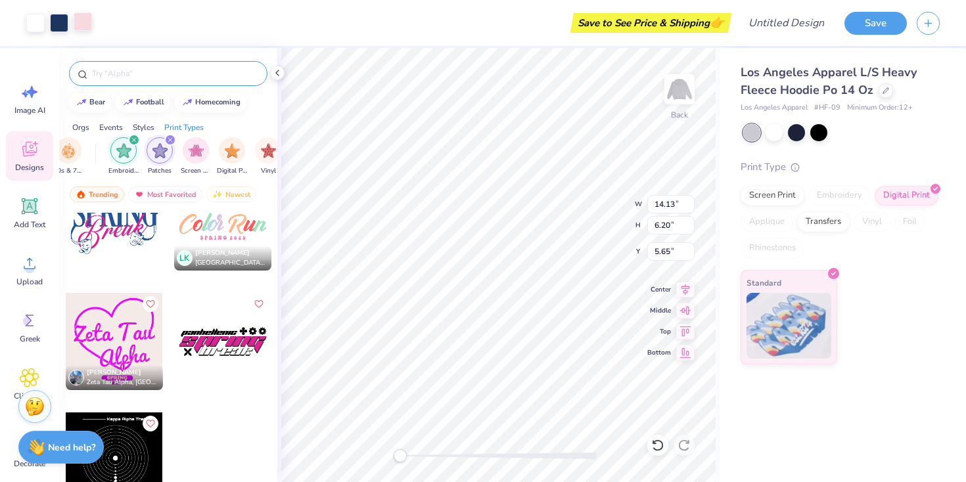
click at [89, 26] on div at bounding box center [83, 21] width 18 height 18
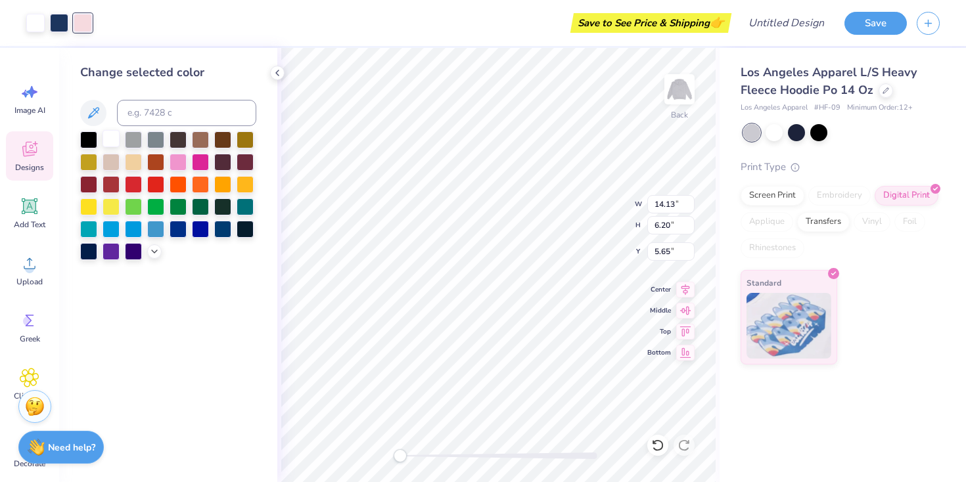
click at [106, 142] on div at bounding box center [110, 138] width 17 height 17
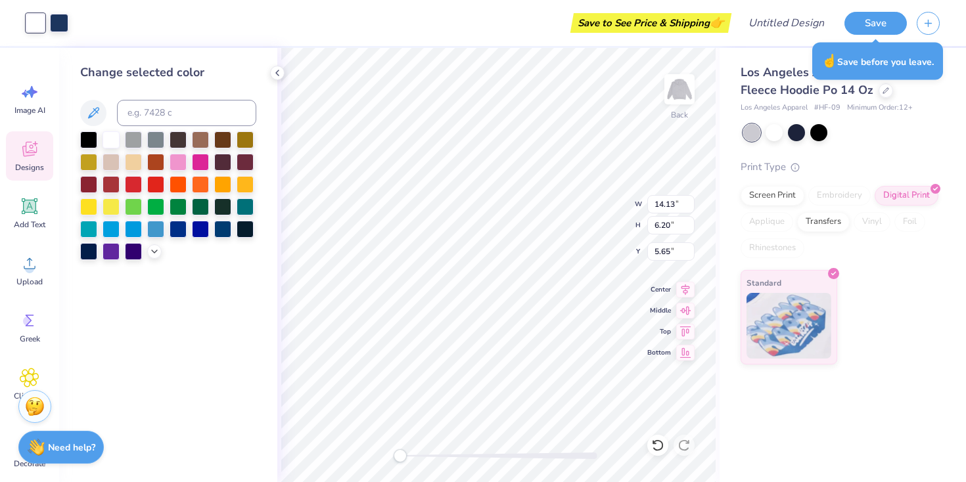
click at [604, 26] on div "Save to See Price & Shipping 👉" at bounding box center [651, 23] width 154 height 20
click at [867, 20] on button "Save" at bounding box center [875, 21] width 62 height 23
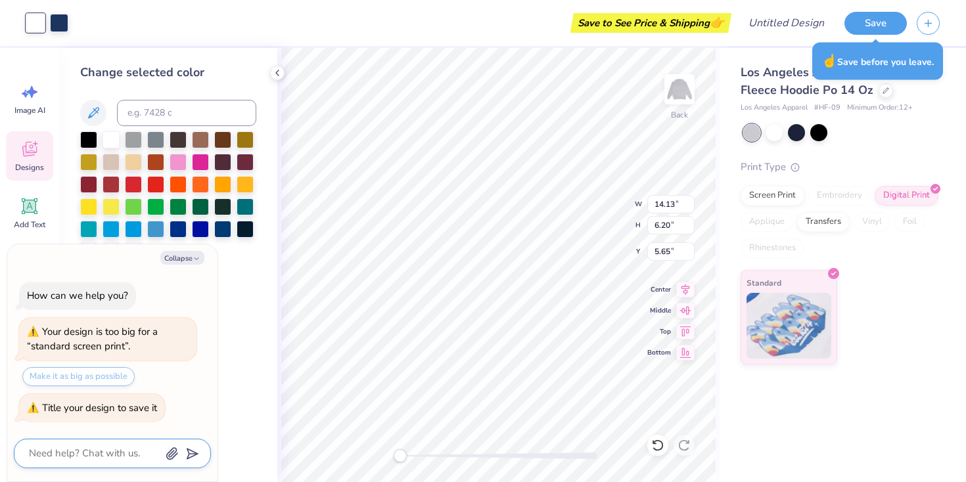
type textarea "x"
